Goal: Task Accomplishment & Management: Complete application form

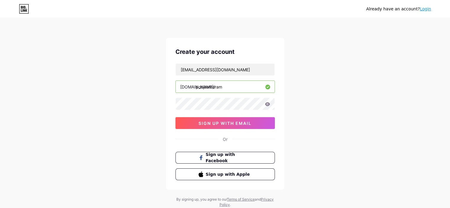
type input "[EMAIL_ADDRESS][DOMAIN_NAME]"
click at [268, 104] on icon at bounding box center [267, 104] width 5 height 4
click at [368, 84] on div "Already have an account? Login Create your account [EMAIL_ADDRESS][DOMAIN_NAME]…" at bounding box center [225, 113] width 450 height 226
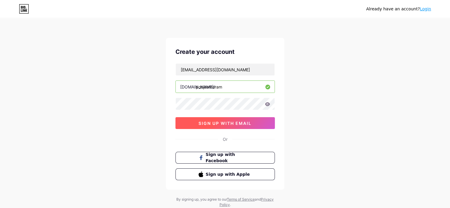
click at [242, 122] on span "sign up with email" at bounding box center [224, 123] width 53 height 5
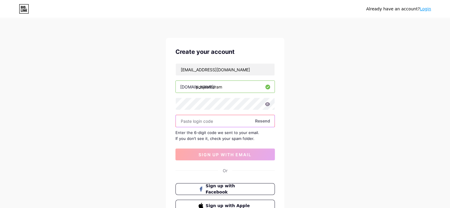
paste input "521396"
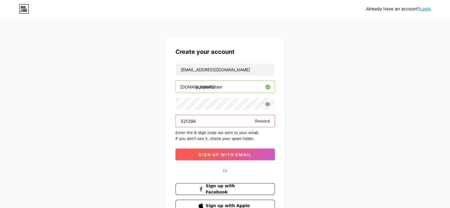
type input "521396"
click at [207, 158] on button "sign up with email" at bounding box center [224, 154] width 99 height 12
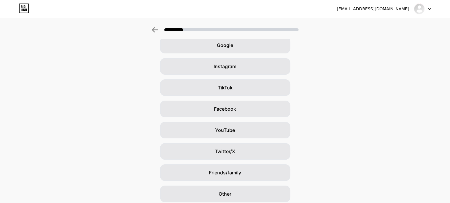
scroll to position [29, 0]
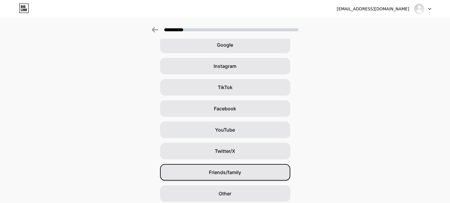
click at [224, 171] on span "Friends/family" at bounding box center [225, 172] width 32 height 7
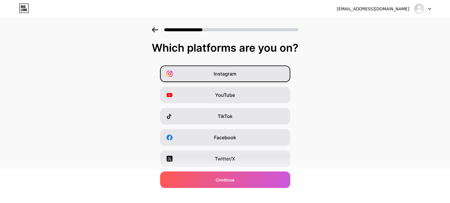
click at [225, 74] on span "Instagram" at bounding box center [224, 73] width 23 height 7
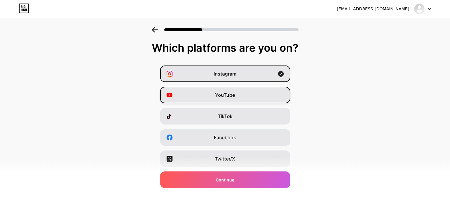
click at [215, 100] on div "YouTube" at bounding box center [225, 95] width 130 height 17
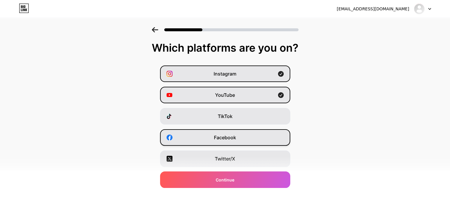
click at [217, 141] on span "Facebook" at bounding box center [225, 137] width 22 height 7
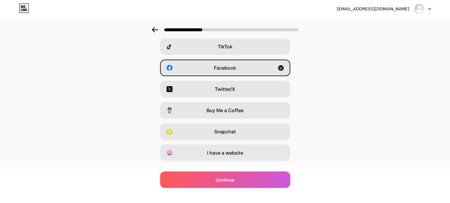
scroll to position [81, 0]
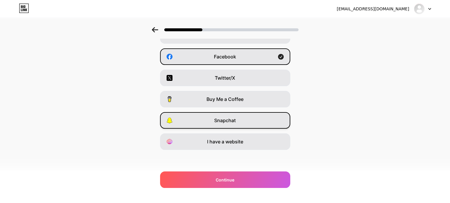
click at [246, 125] on div "Snapchat" at bounding box center [225, 120] width 130 height 17
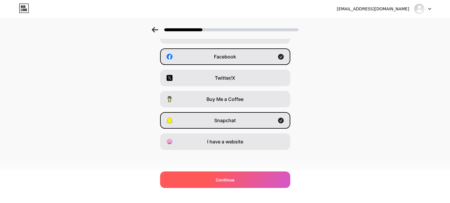
click at [232, 181] on span "Continue" at bounding box center [224, 180] width 19 height 6
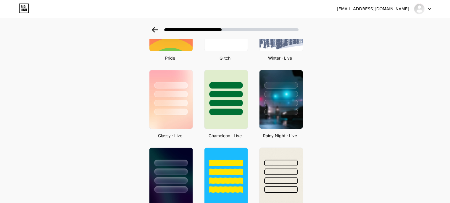
scroll to position [153, 4]
drag, startPoint x: 449, startPoint y: 100, endPoint x: 449, endPoint y: 112, distance: 12.4
click at [449, 112] on div "Select a theme Basics Carbon Christmas Pride Glitch Winter · Live Glassy · Live…" at bounding box center [225, 200] width 450 height 653
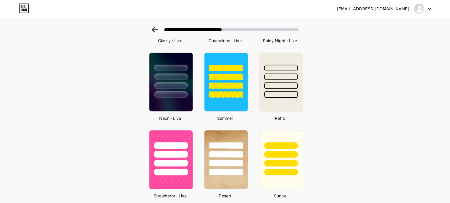
scroll to position [246, 4]
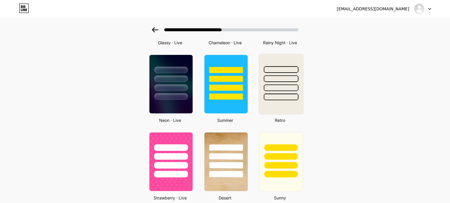
click at [268, 112] on img at bounding box center [280, 84] width 44 height 60
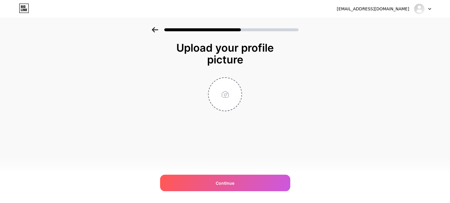
scroll to position [0, 0]
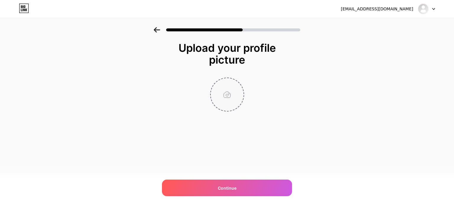
click at [227, 105] on input "file" at bounding box center [227, 94] width 33 height 33
type input "C:\fakepath\PS profile pic.jpeg"
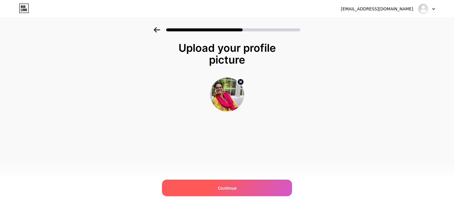
click at [216, 187] on div "Continue" at bounding box center [227, 187] width 130 height 17
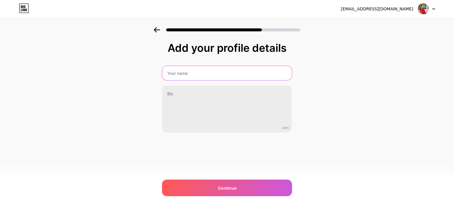
click at [231, 73] on input "text" at bounding box center [226, 73] width 129 height 14
type input "[PERSON_NAME]"
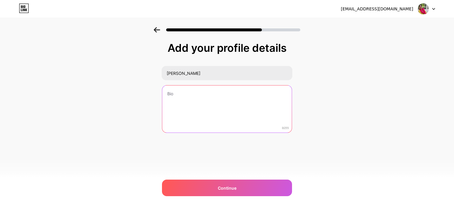
click at [186, 104] on textarea at bounding box center [226, 109] width 129 height 48
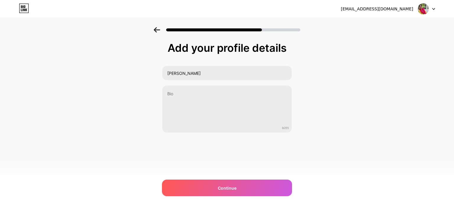
click at [382, 108] on div "Add your profile details [PERSON_NAME] 0/255 Continue Error" at bounding box center [227, 94] width 454 height 135
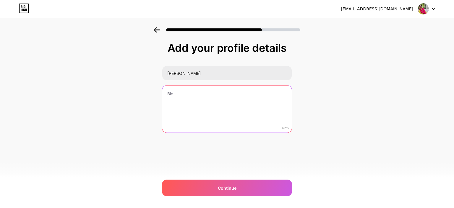
click at [215, 98] on textarea at bounding box center [226, 109] width 129 height 48
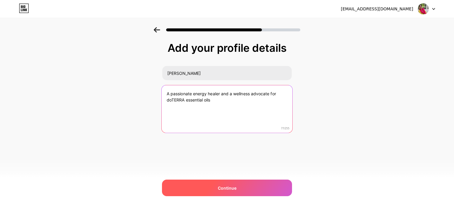
type textarea "A passionate energy healer and a wellness advocate for doTERRA essential oils"
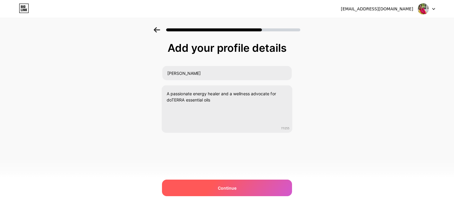
click at [212, 192] on div "Continue" at bounding box center [227, 187] width 130 height 17
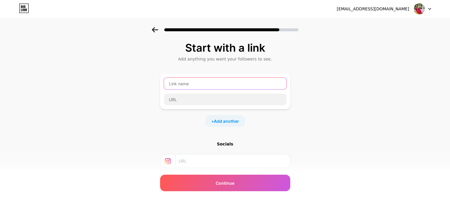
click at [205, 85] on input "text" at bounding box center [225, 84] width 122 height 12
type input "Instagram"
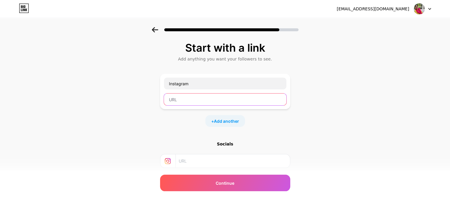
click at [203, 99] on input "text" at bounding box center [225, 100] width 122 height 12
